Goal: Go to known website: Access a specific website the user already knows

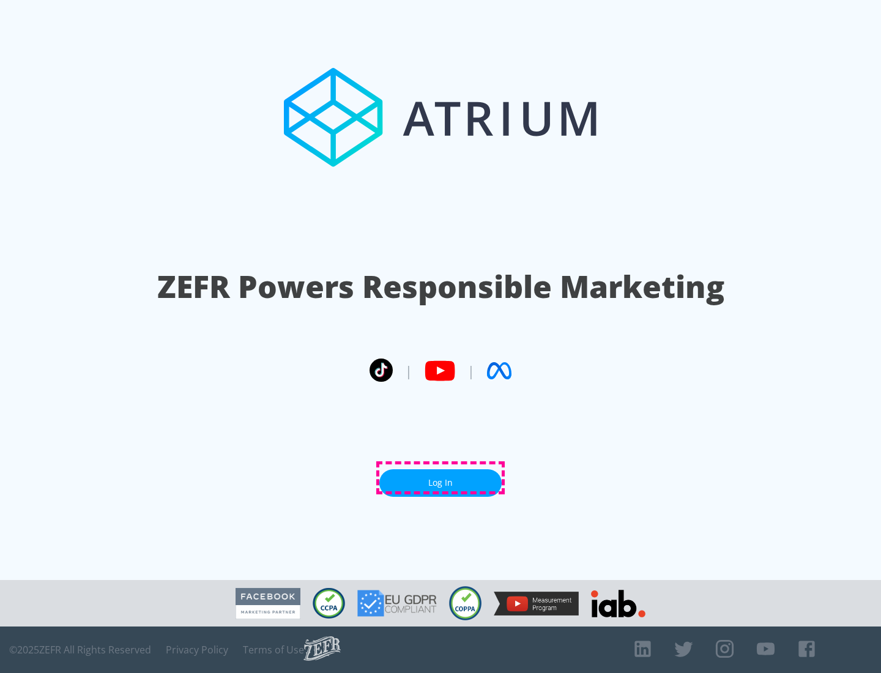
click at [441, 478] on link "Log In" at bounding box center [440, 483] width 122 height 28
